Goal: Find contact information: Find contact information

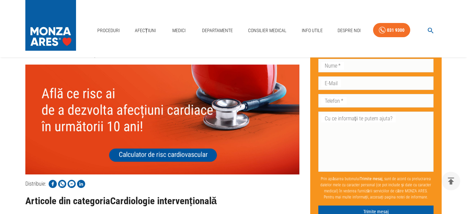
scroll to position [2753, 0]
click at [430, 29] on icon "button" at bounding box center [431, 31] width 8 height 8
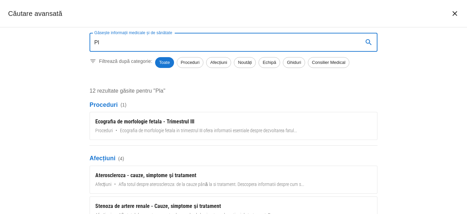
type input "P"
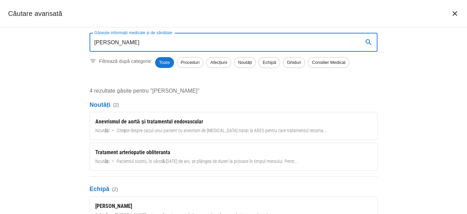
type input "[PERSON_NAME]"
click at [268, 63] on span "Echipă" at bounding box center [269, 62] width 21 height 7
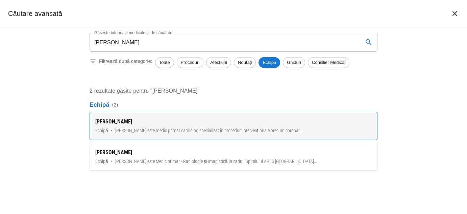
click at [115, 122] on div "[PERSON_NAME]" at bounding box center [233, 122] width 276 height 8
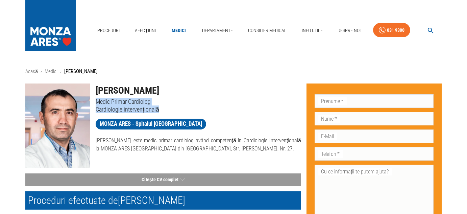
drag, startPoint x: 160, startPoint y: 109, endPoint x: 94, endPoint y: 104, distance: 66.2
click at [94, 104] on div "Dr. Pavel Platon Medic Primar Cardiolog Cardiologie intervențională" at bounding box center [195, 95] width 211 height 35
copy div "Medic Primar Cardiolog Cardiologie intervențională"
